Goal: Task Accomplishment & Management: Use online tool/utility

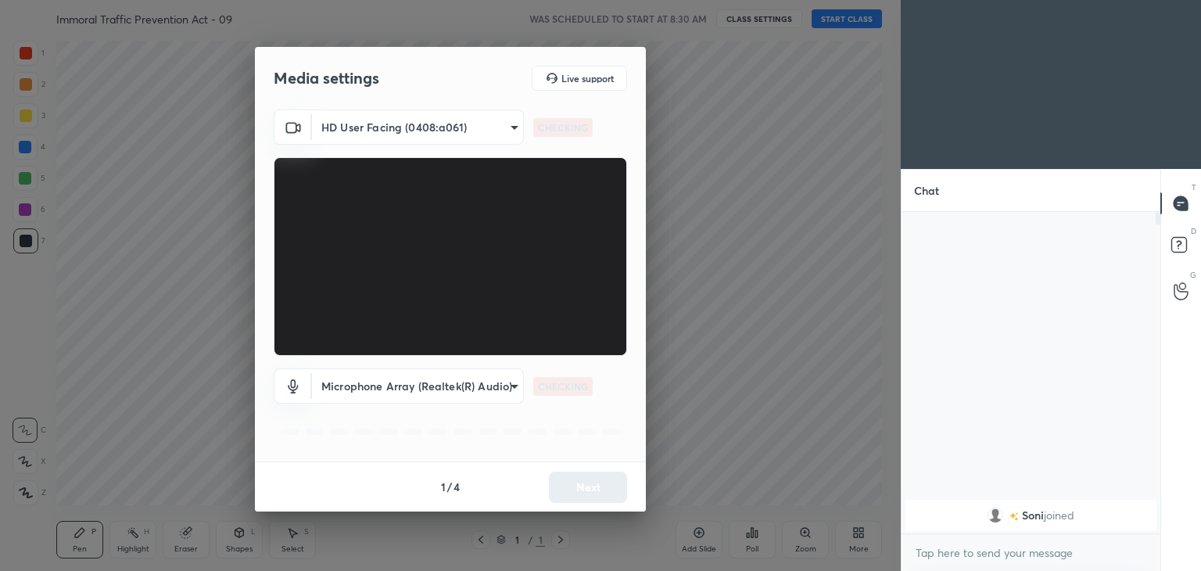
scroll to position [5, 5]
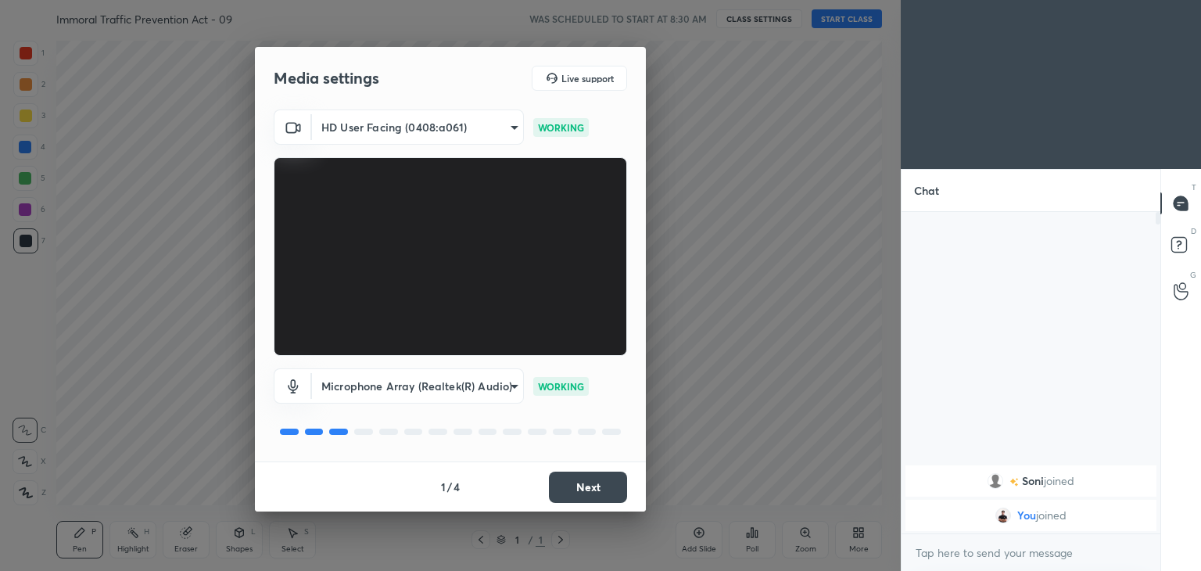
click at [598, 478] on button "Next" at bounding box center [588, 486] width 78 height 31
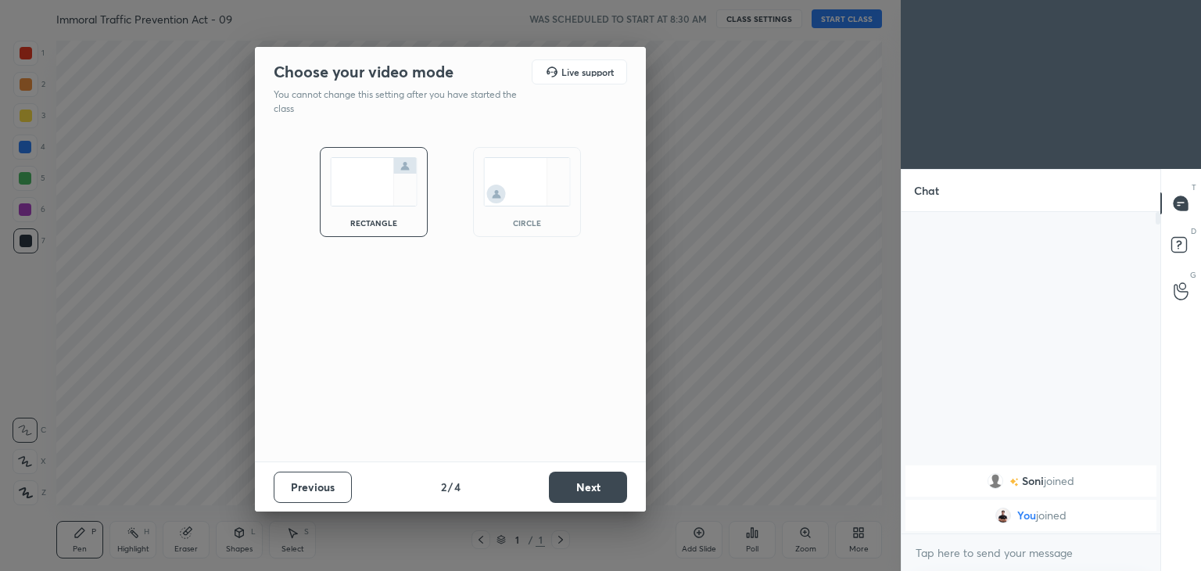
click at [532, 154] on div "circle" at bounding box center [527, 192] width 108 height 90
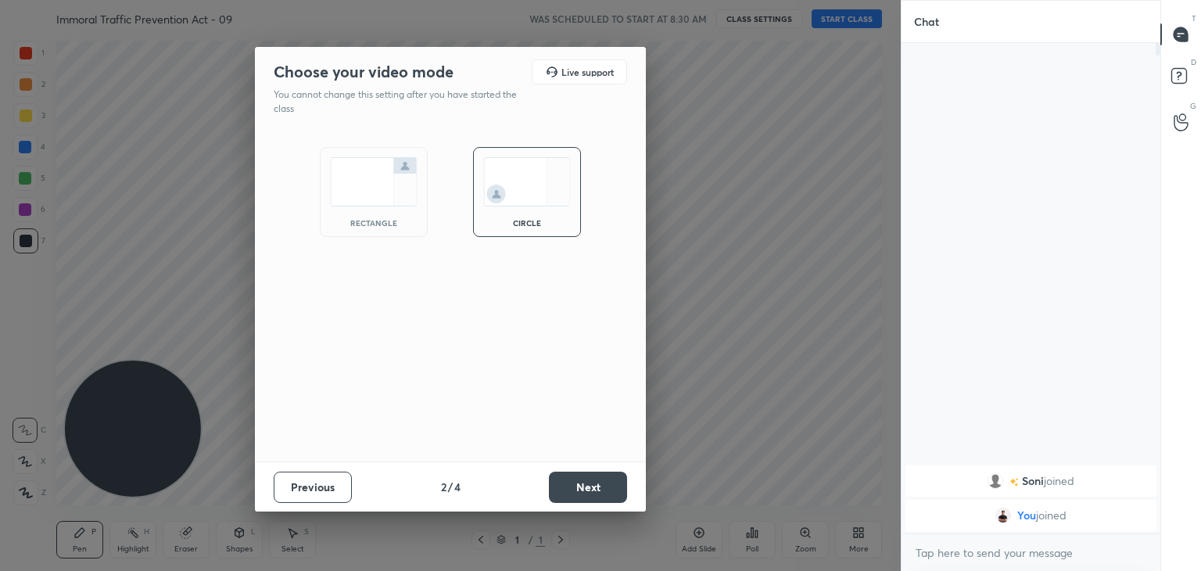
click at [606, 472] on button "Next" at bounding box center [588, 486] width 78 height 31
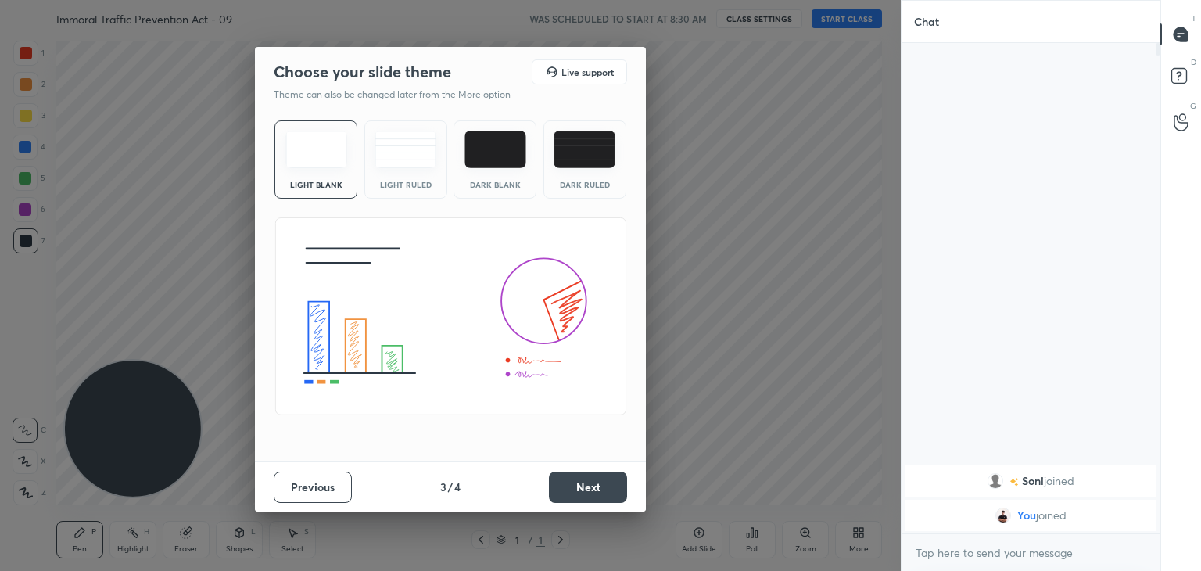
click at [607, 481] on button "Next" at bounding box center [588, 486] width 78 height 31
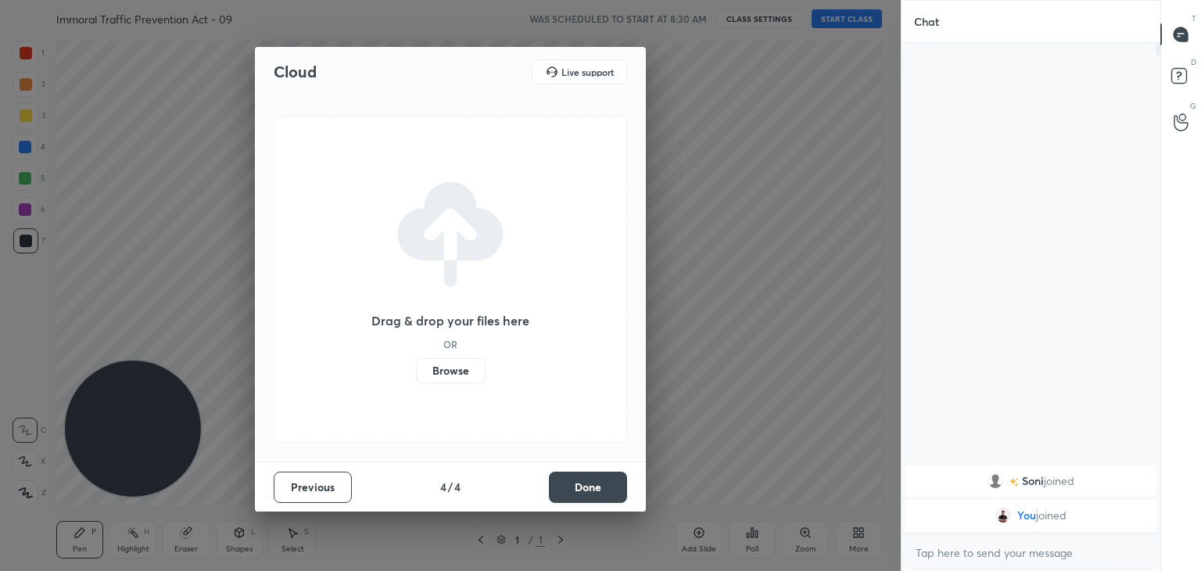
click at [607, 481] on button "Done" at bounding box center [588, 486] width 78 height 31
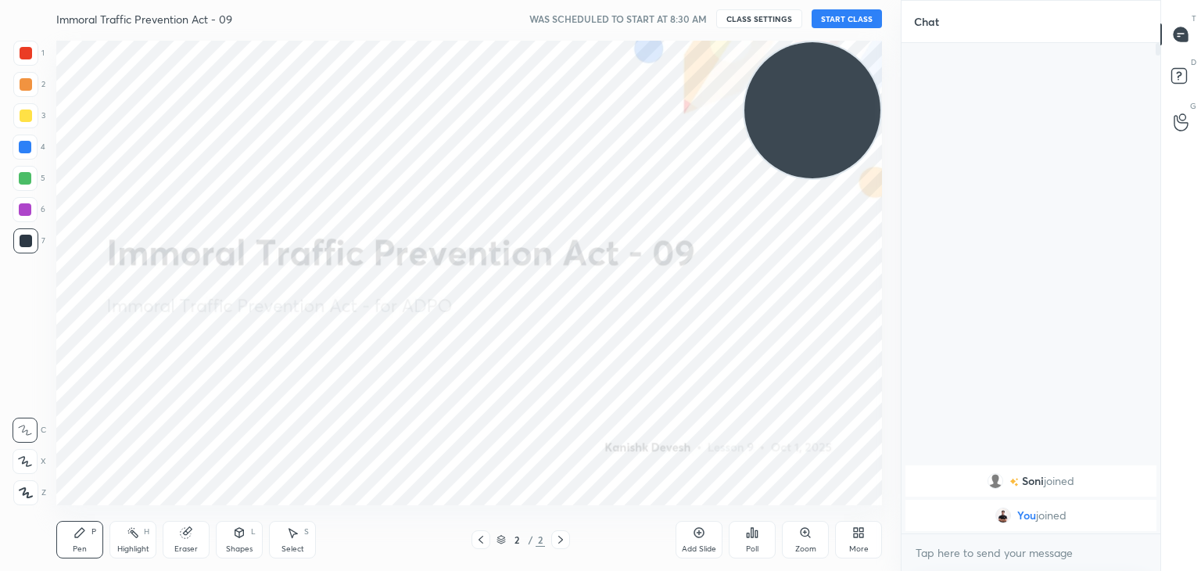
drag, startPoint x: 158, startPoint y: 450, endPoint x: 941, endPoint y: 75, distance: 868.5
click at [941, 75] on div "1 2 3 4 5 6 7 C X Z C X Z E E Erase all H H Immoral Traffic Prevention Act - 09…" at bounding box center [600, 285] width 1201 height 571
click at [859, 9] on button "START CLASS" at bounding box center [846, 18] width 70 height 19
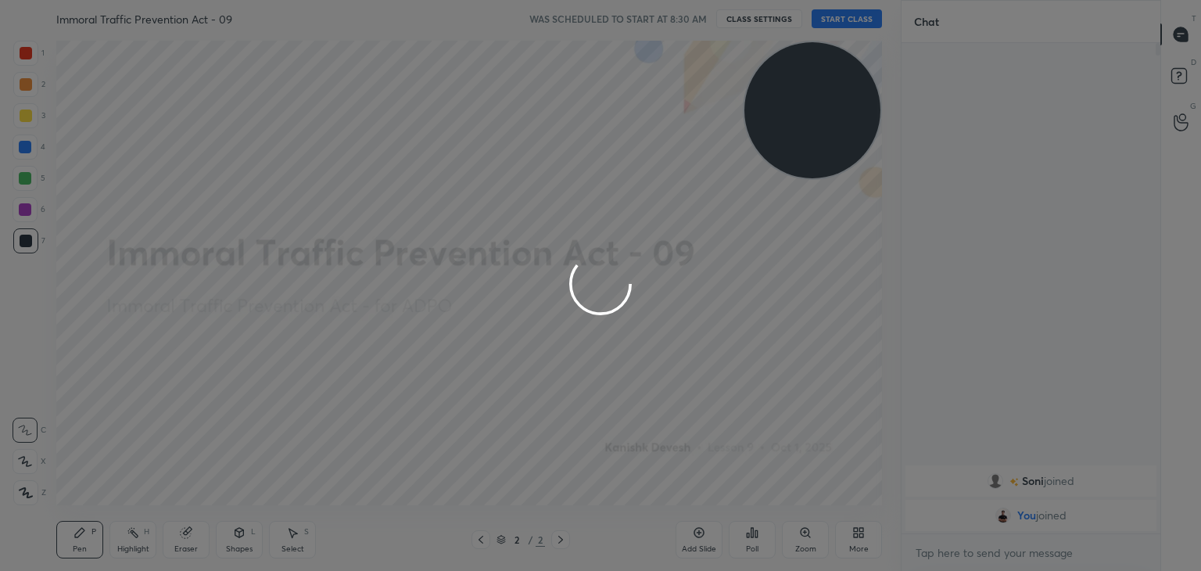
type textarea "x"
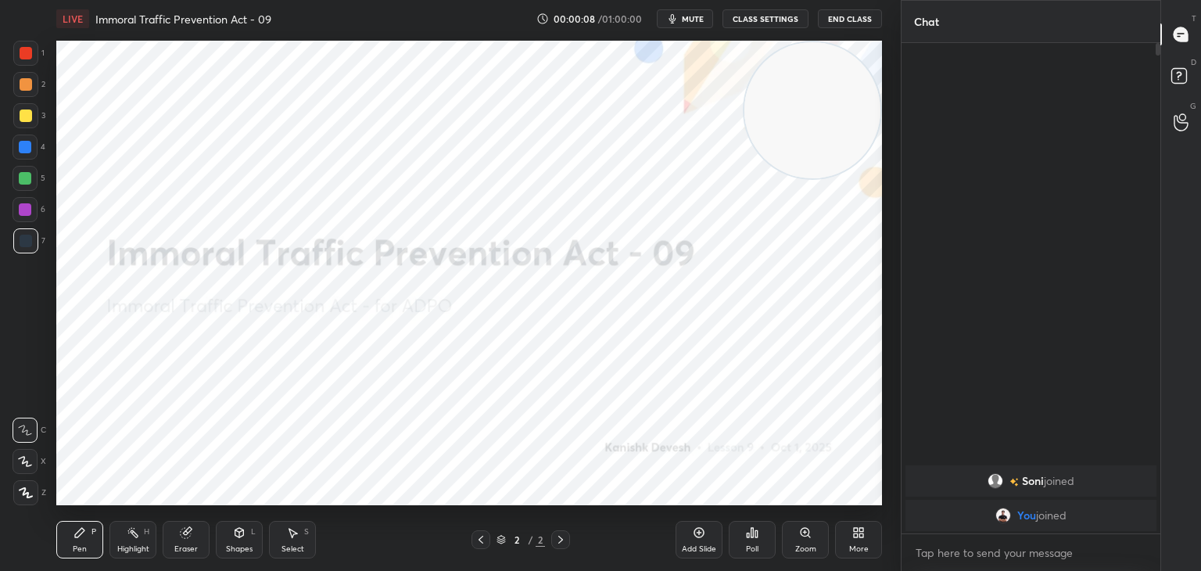
click at [23, 490] on icon at bounding box center [26, 492] width 13 height 9
click at [26, 53] on div at bounding box center [26, 53] width 13 height 13
click at [134, 541] on div "Highlight H" at bounding box center [132, 540] width 47 height 38
click at [23, 489] on icon at bounding box center [25, 492] width 13 height 13
drag, startPoint x: 188, startPoint y: 536, endPoint x: 177, endPoint y: 532, distance: 10.9
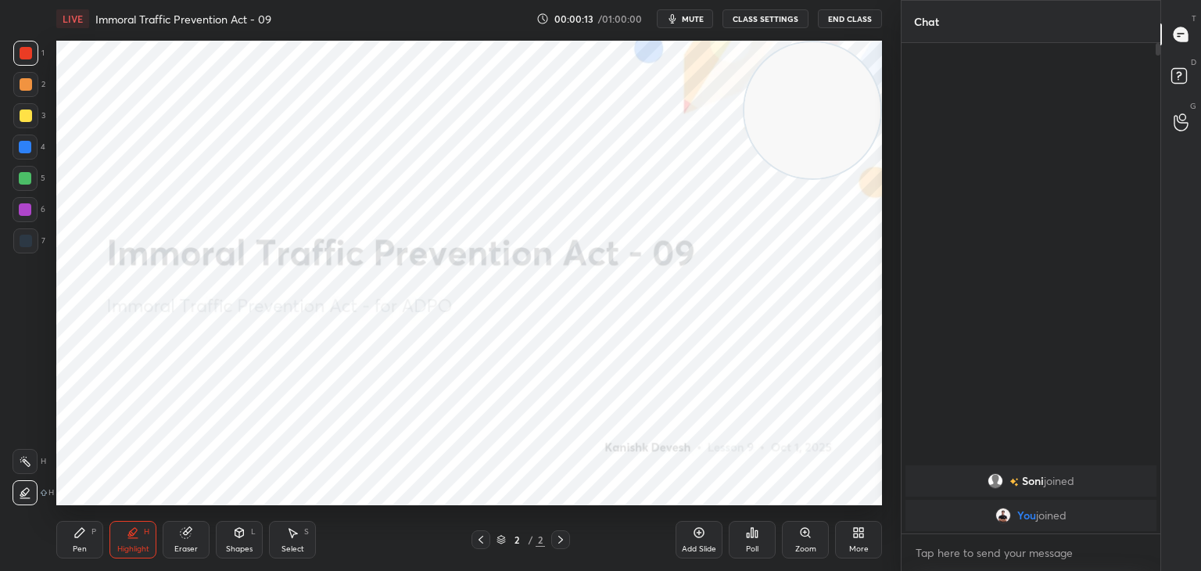
click at [185, 536] on icon at bounding box center [186, 533] width 10 height 10
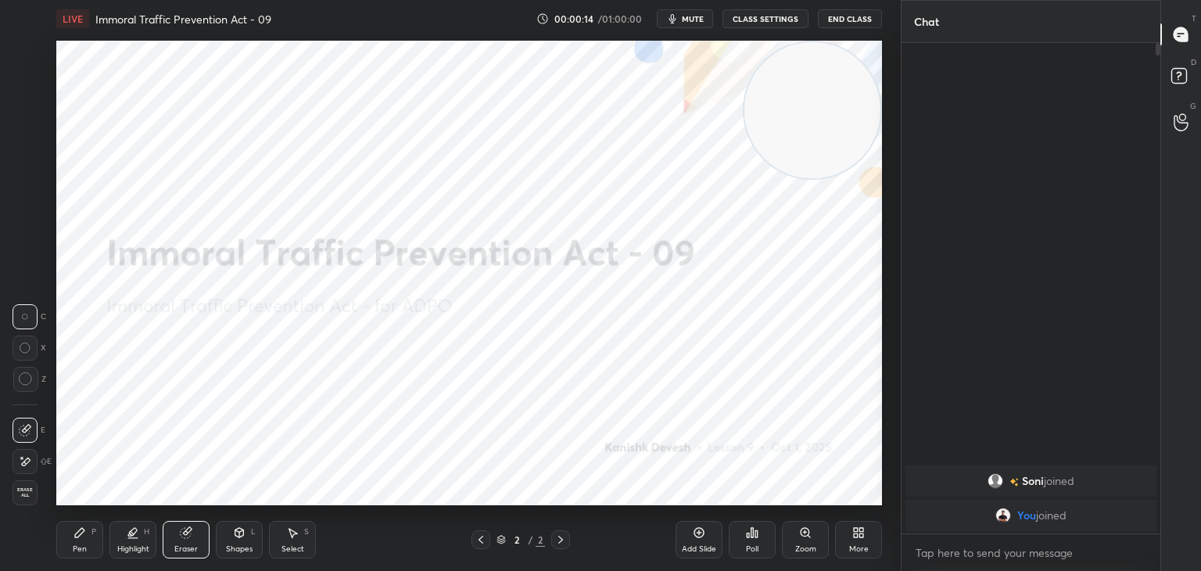
click at [28, 464] on icon at bounding box center [25, 461] width 13 height 13
click at [75, 532] on icon at bounding box center [79, 532] width 13 height 13
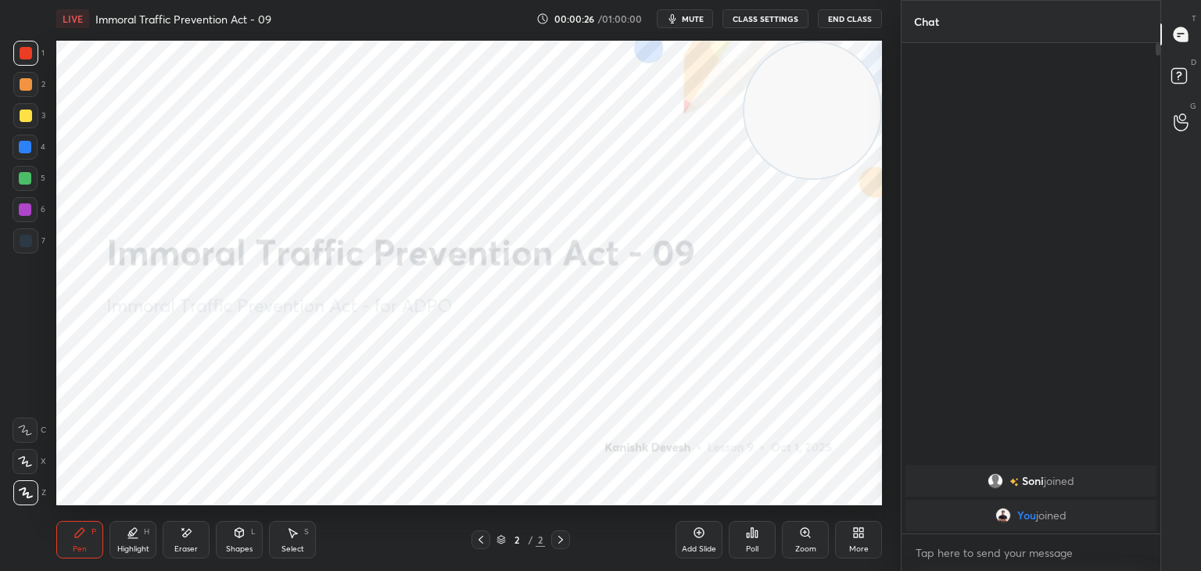
click at [201, 531] on div "Eraser" at bounding box center [186, 540] width 47 height 38
click at [136, 536] on icon at bounding box center [133, 532] width 13 height 13
click at [188, 533] on icon at bounding box center [187, 532] width 9 height 8
click at [79, 542] on div "Pen P" at bounding box center [79, 540] width 47 height 38
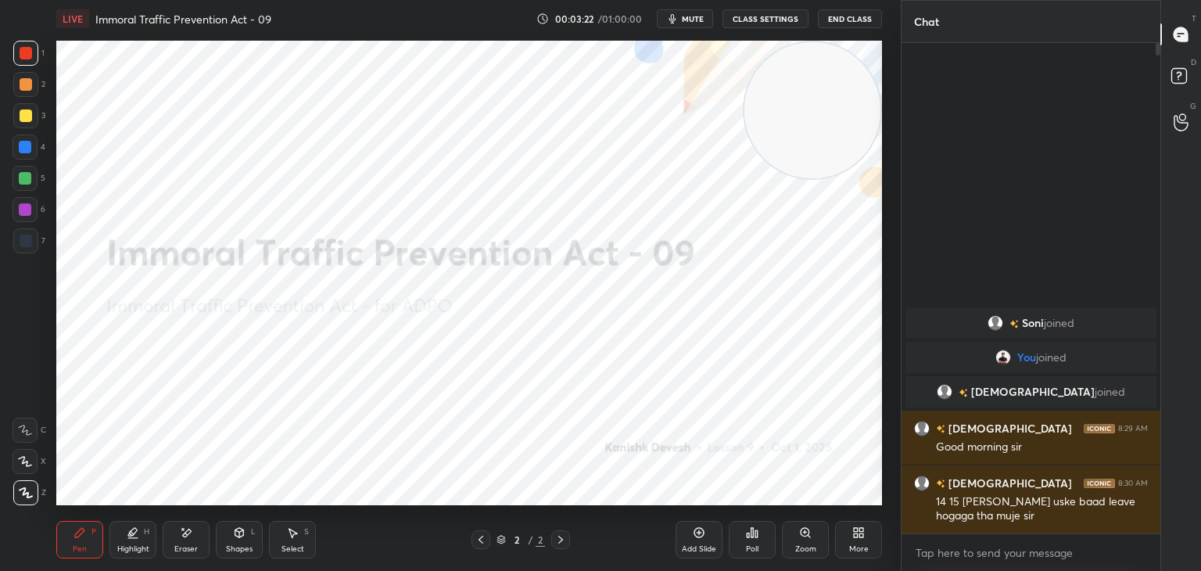
click at [704, 528] on icon at bounding box center [699, 532] width 13 height 13
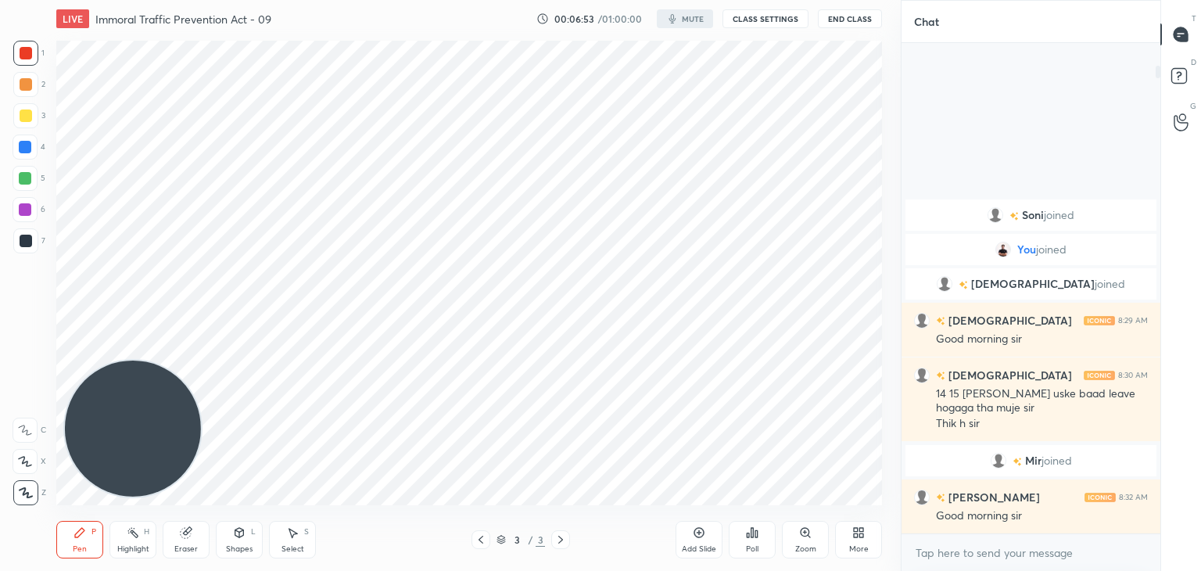
scroll to position [471, 838]
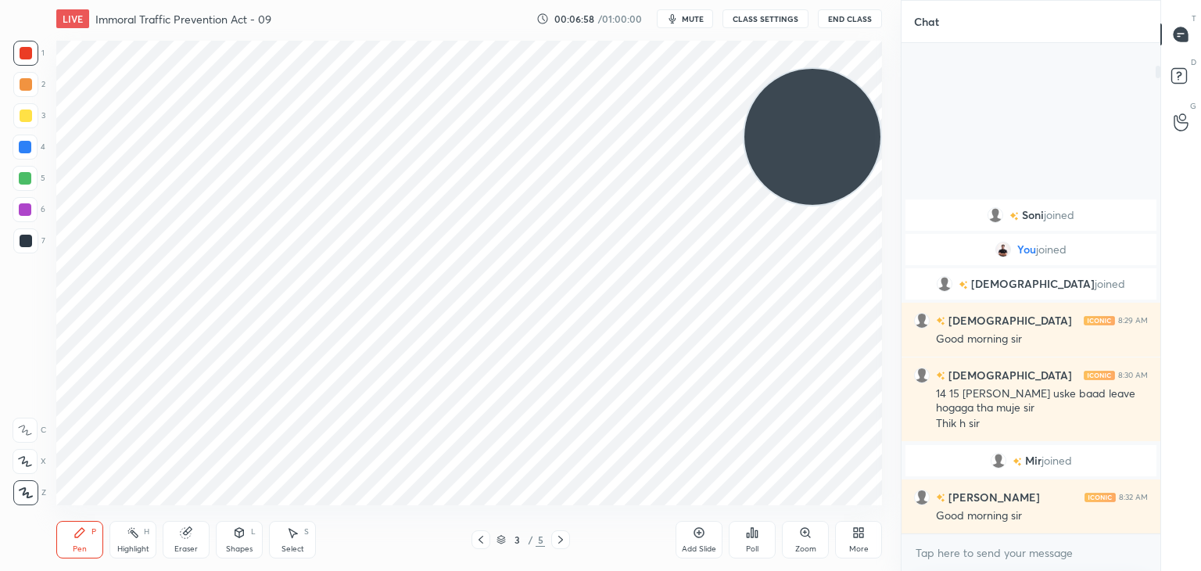
drag, startPoint x: 147, startPoint y: 424, endPoint x: 834, endPoint y: 134, distance: 745.8
click at [847, 132] on video at bounding box center [812, 137] width 136 height 136
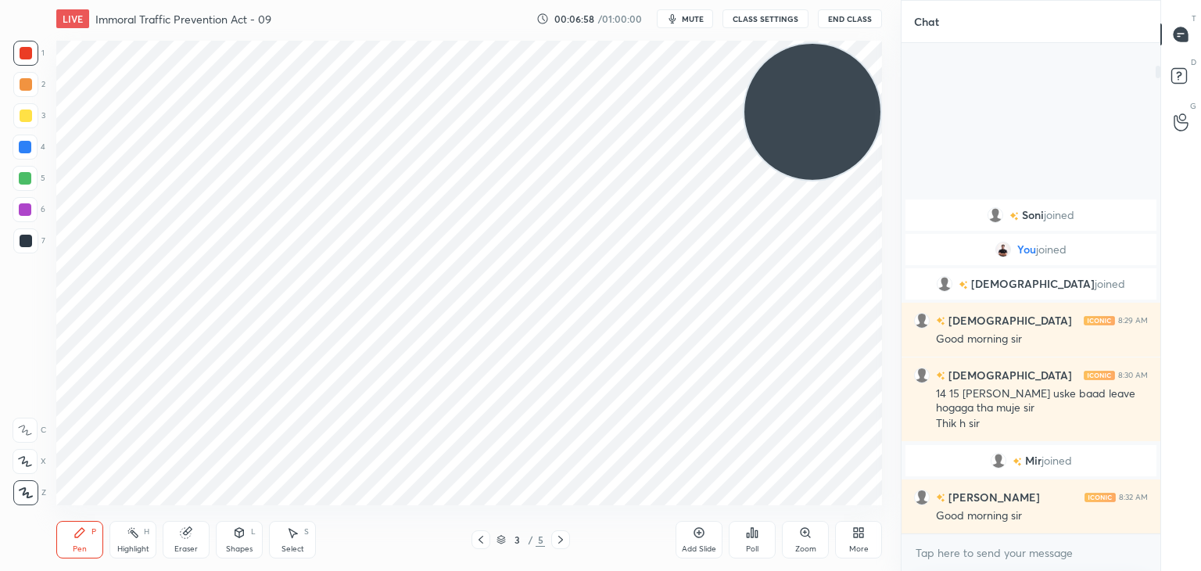
drag, startPoint x: 797, startPoint y: 156, endPoint x: 838, endPoint y: 107, distance: 63.9
click at [838, 107] on video at bounding box center [812, 112] width 136 height 136
click at [843, 533] on div "More" at bounding box center [858, 540] width 47 height 38
click at [771, 423] on div "Dark Mode" at bounding box center [770, 420] width 63 height 38
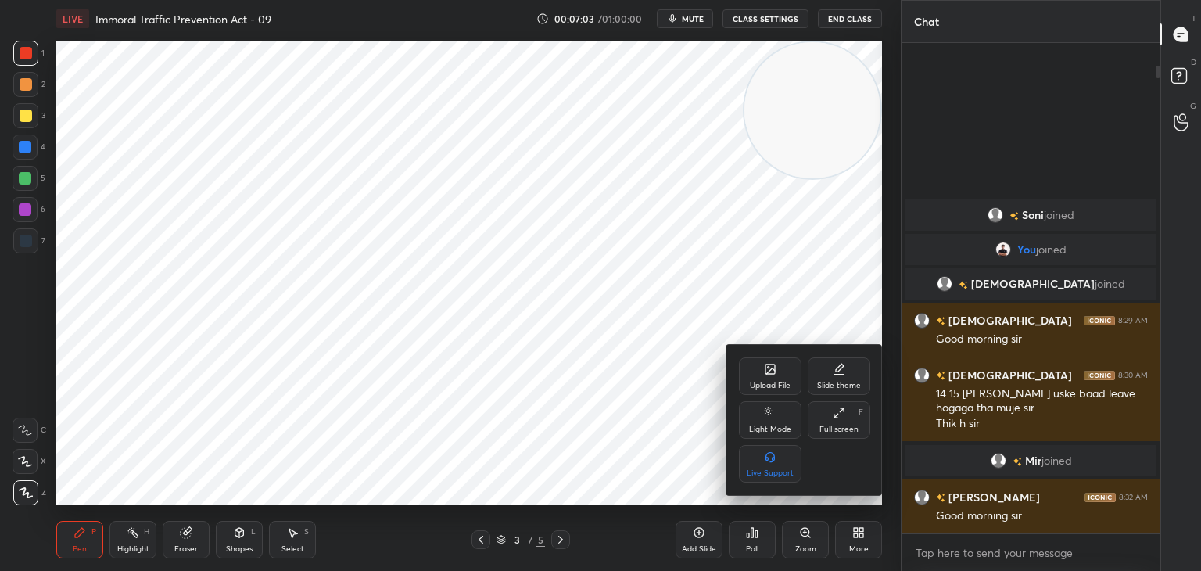
click at [850, 537] on div at bounding box center [600, 285] width 1201 height 571
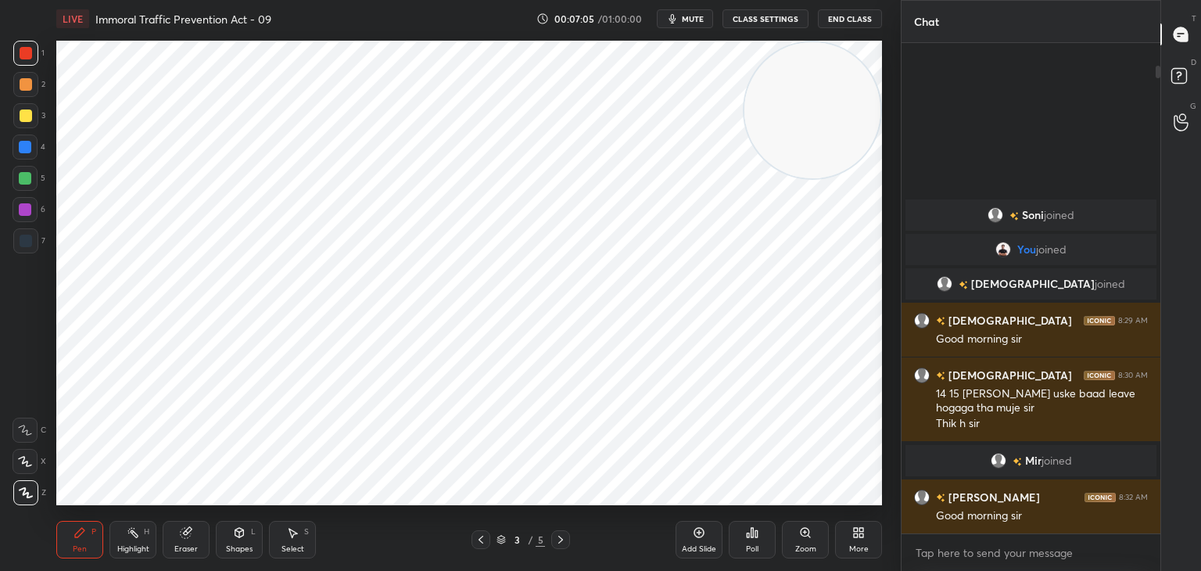
click at [122, 538] on div "Highlight H" at bounding box center [132, 540] width 47 height 38
click at [183, 532] on icon at bounding box center [186, 533] width 10 height 10
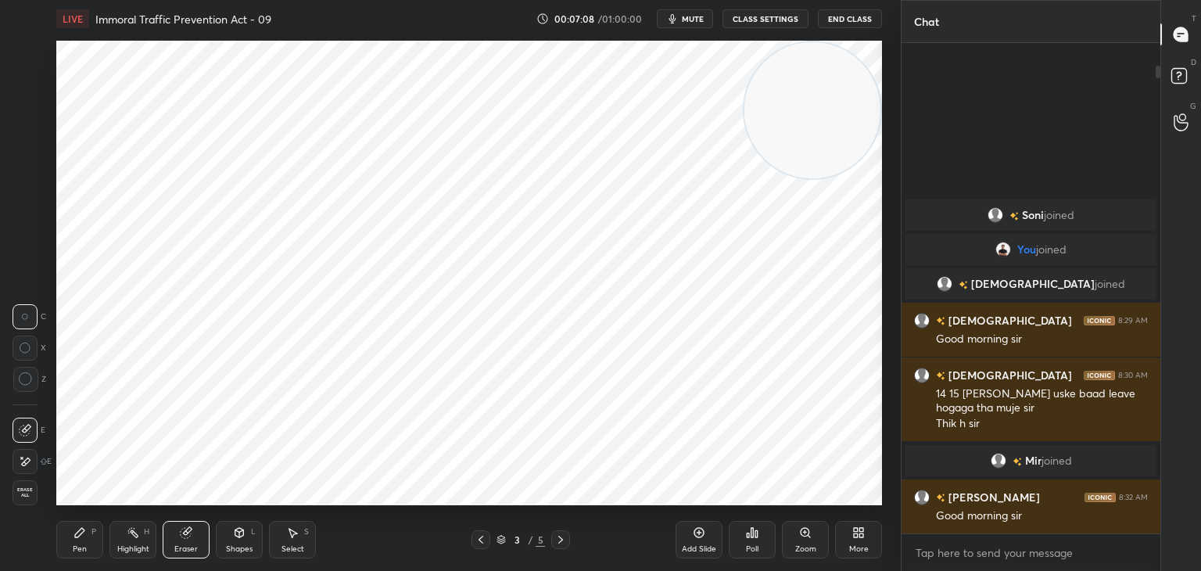
click at [27, 457] on icon at bounding box center [25, 461] width 13 height 13
click at [131, 538] on div "Highlight H" at bounding box center [132, 540] width 47 height 38
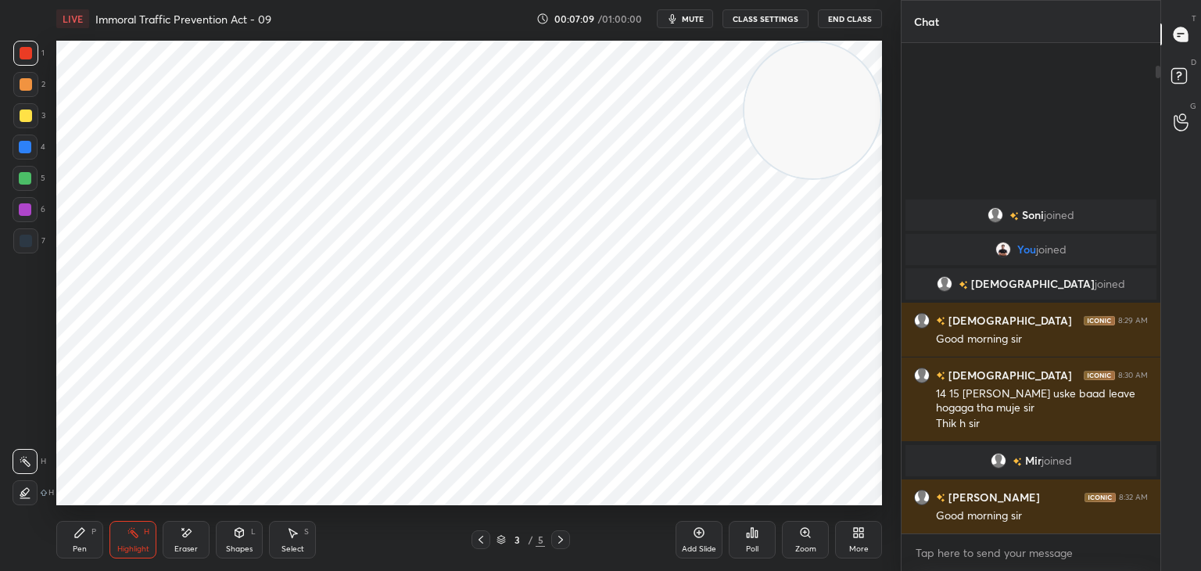
click at [25, 485] on div at bounding box center [25, 492] width 25 height 25
click at [84, 540] on div "Pen P" at bounding box center [79, 540] width 47 height 38
click at [182, 526] on icon at bounding box center [186, 532] width 13 height 13
drag, startPoint x: 72, startPoint y: 541, endPoint x: 108, endPoint y: 526, distance: 38.9
click at [73, 541] on div "Pen P" at bounding box center [79, 540] width 47 height 38
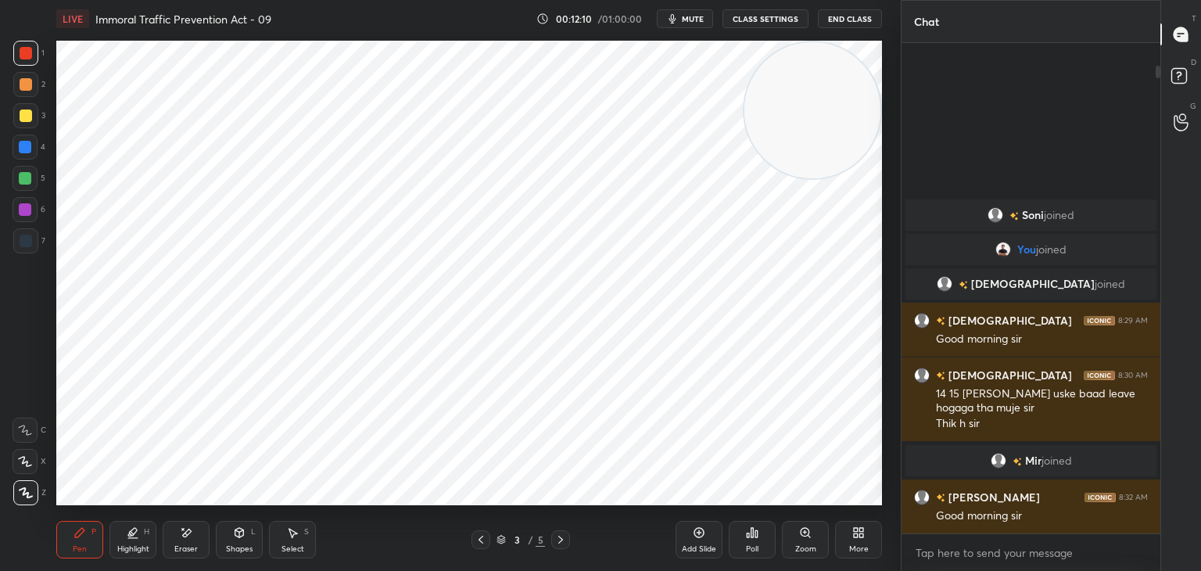
click at [34, 205] on div at bounding box center [25, 209] width 25 height 25
click at [625, 507] on div "Setting up your live class Poll for secs No correct answer Start poll" at bounding box center [469, 273] width 838 height 471
click at [693, 530] on icon at bounding box center [699, 532] width 13 height 13
click at [27, 49] on div at bounding box center [26, 53] width 13 height 13
drag, startPoint x: 28, startPoint y: 207, endPoint x: 53, endPoint y: 202, distance: 25.6
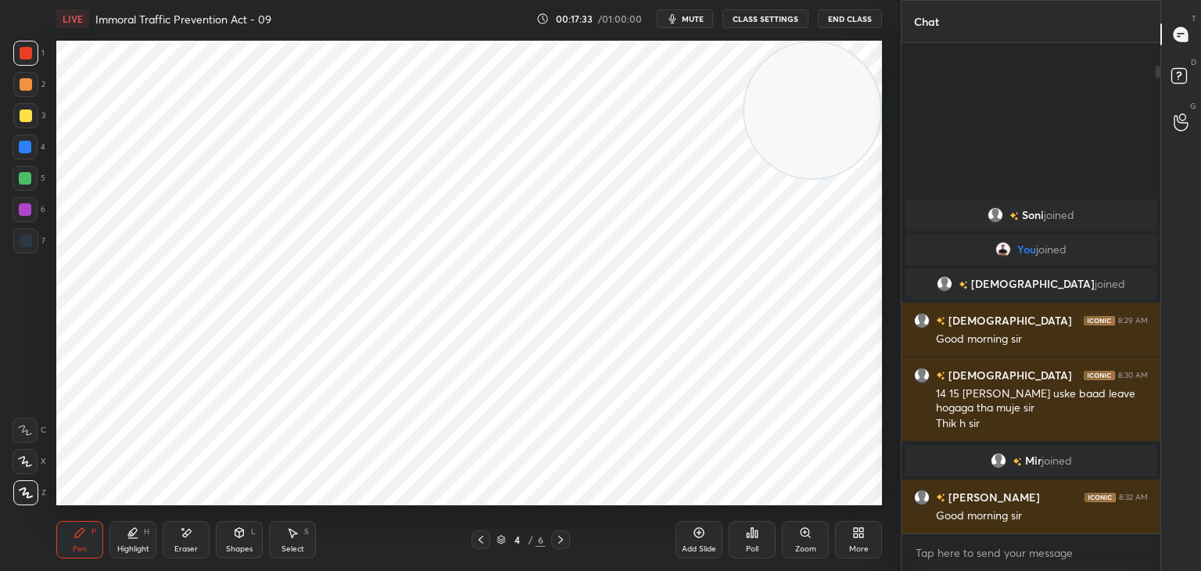
click at [29, 207] on div at bounding box center [25, 209] width 13 height 13
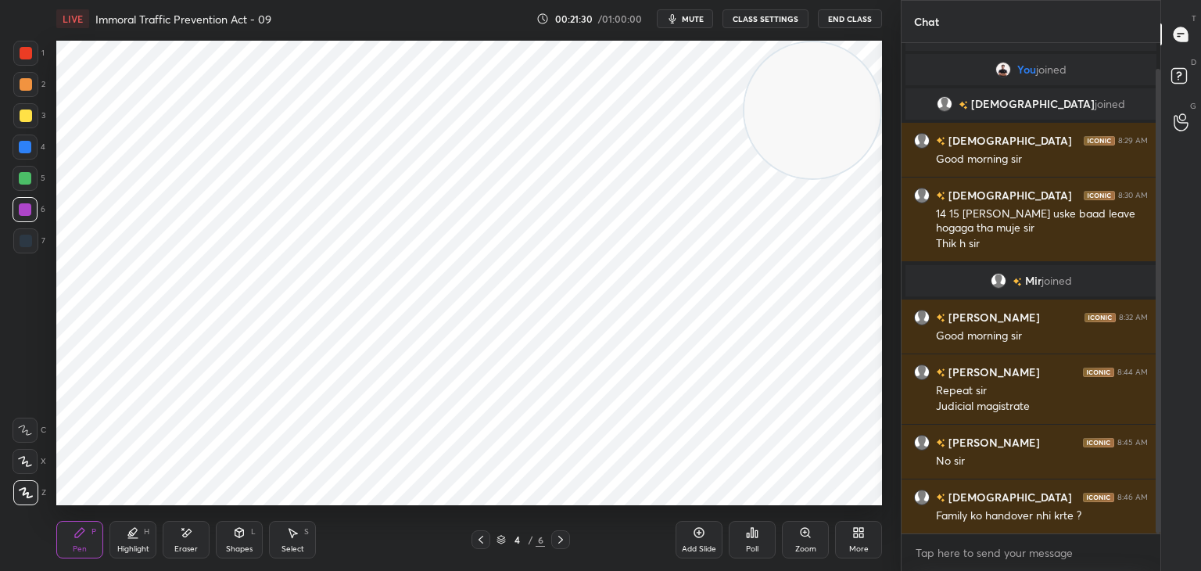
scroll to position [81, 0]
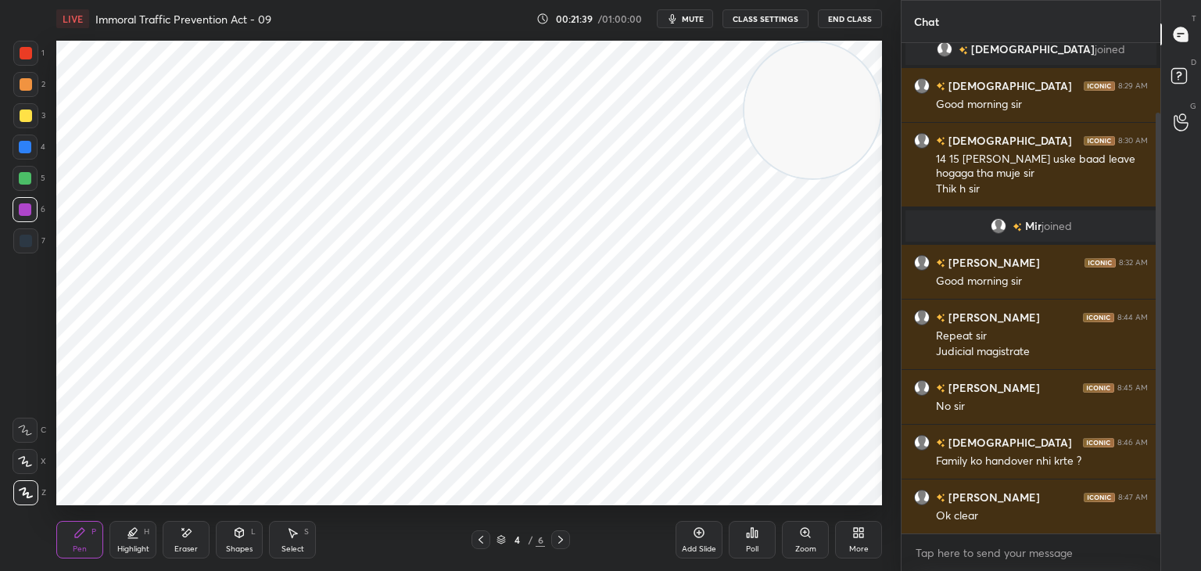
click at [25, 180] on div at bounding box center [25, 178] width 13 height 13
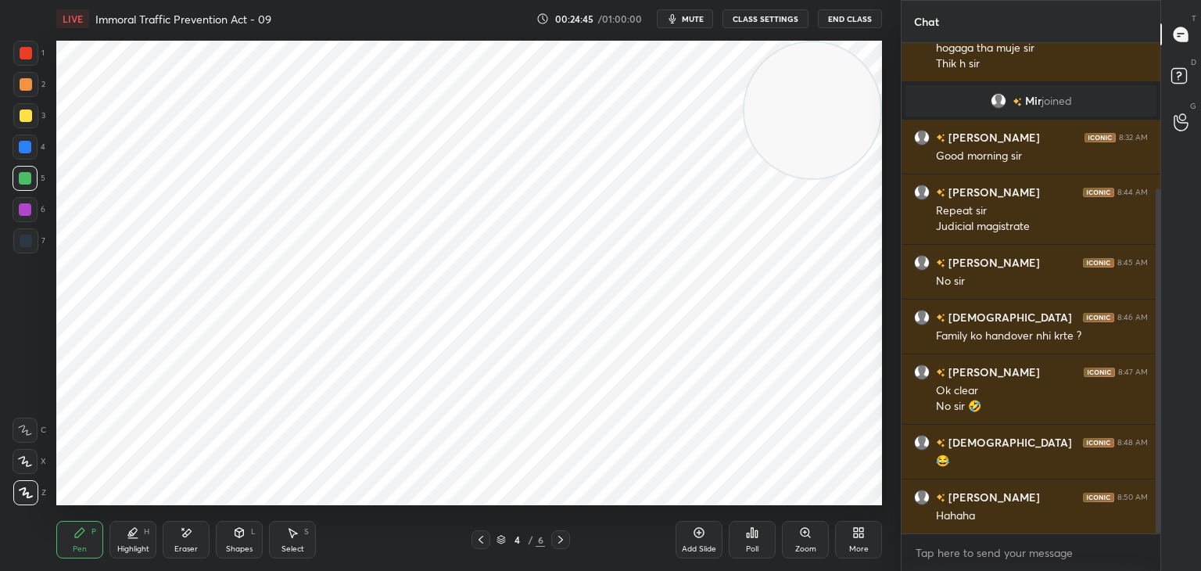
scroll to position [261, 0]
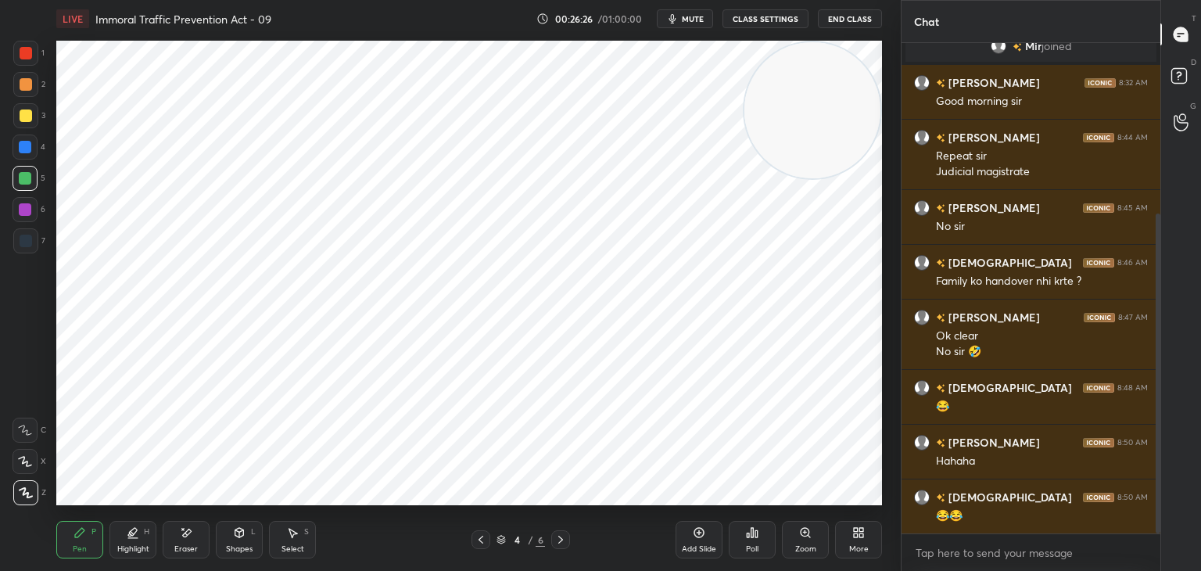
drag, startPoint x: 189, startPoint y: 532, endPoint x: 200, endPoint y: 524, distance: 13.9
click at [189, 531] on icon at bounding box center [186, 532] width 13 height 13
click at [77, 532] on icon at bounding box center [79, 532] width 9 height 9
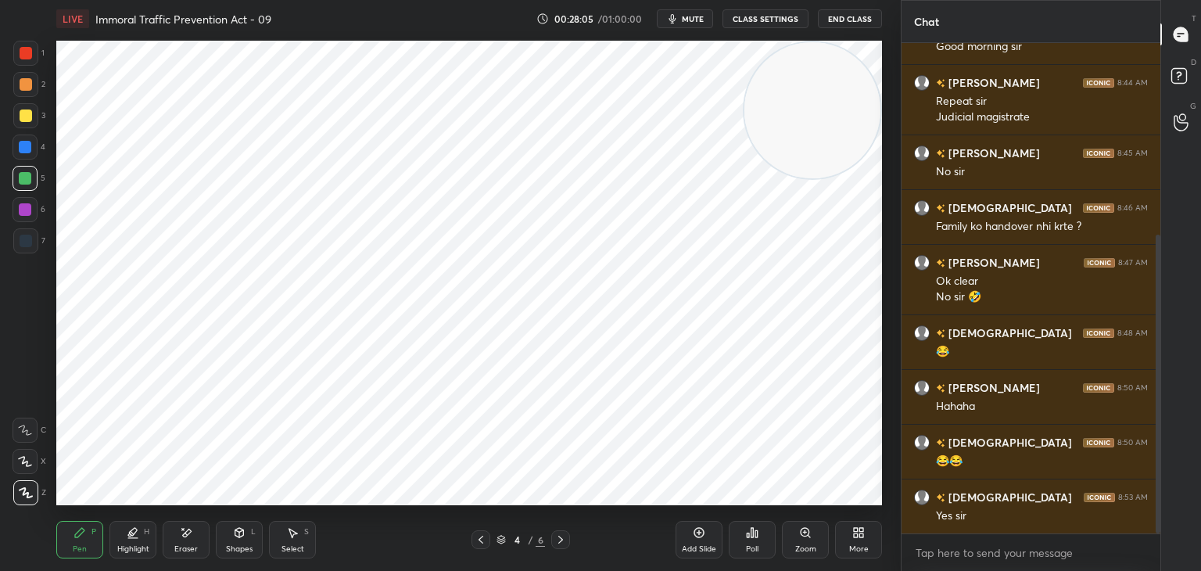
scroll to position [371, 0]
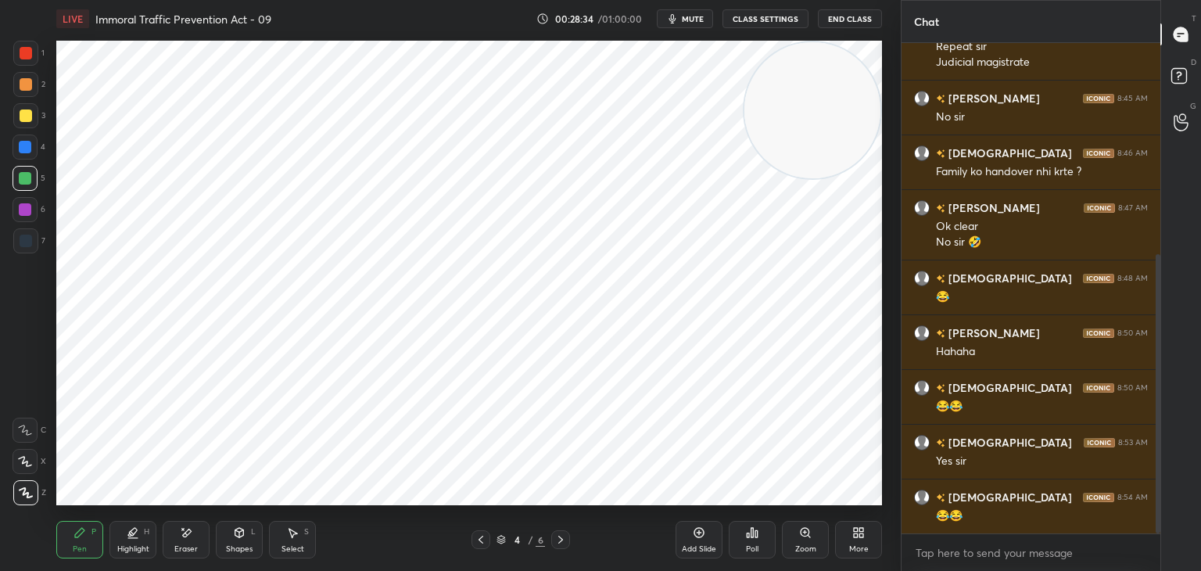
drag, startPoint x: 170, startPoint y: 532, endPoint x: 184, endPoint y: 533, distance: 13.3
click at [173, 533] on div "Eraser" at bounding box center [186, 540] width 47 height 38
click at [90, 529] on div "Pen P" at bounding box center [79, 540] width 47 height 38
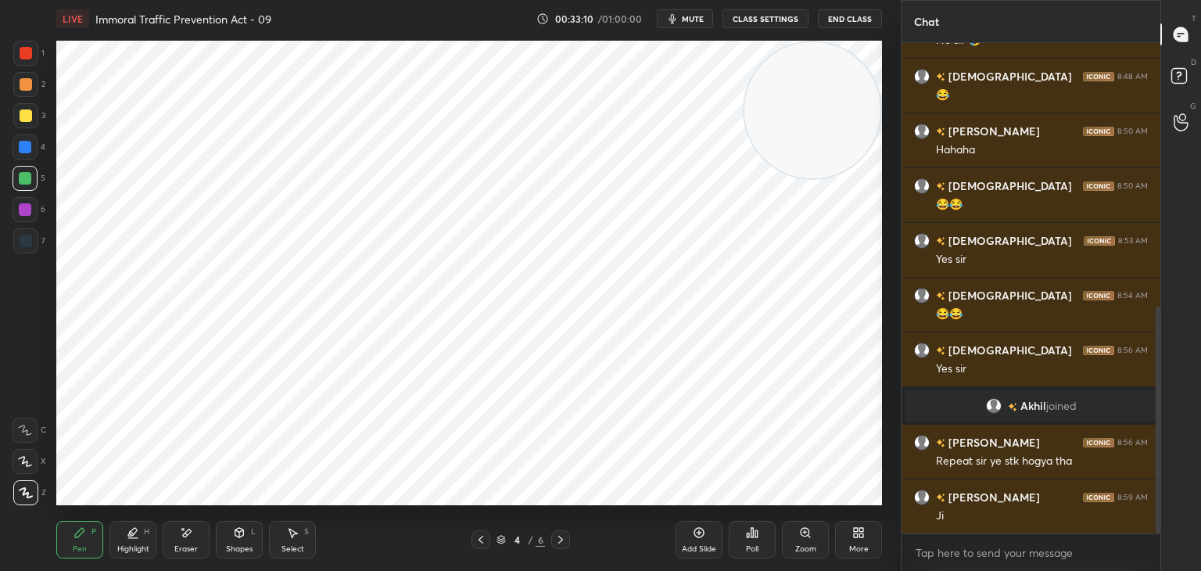
scroll to position [627, 0]
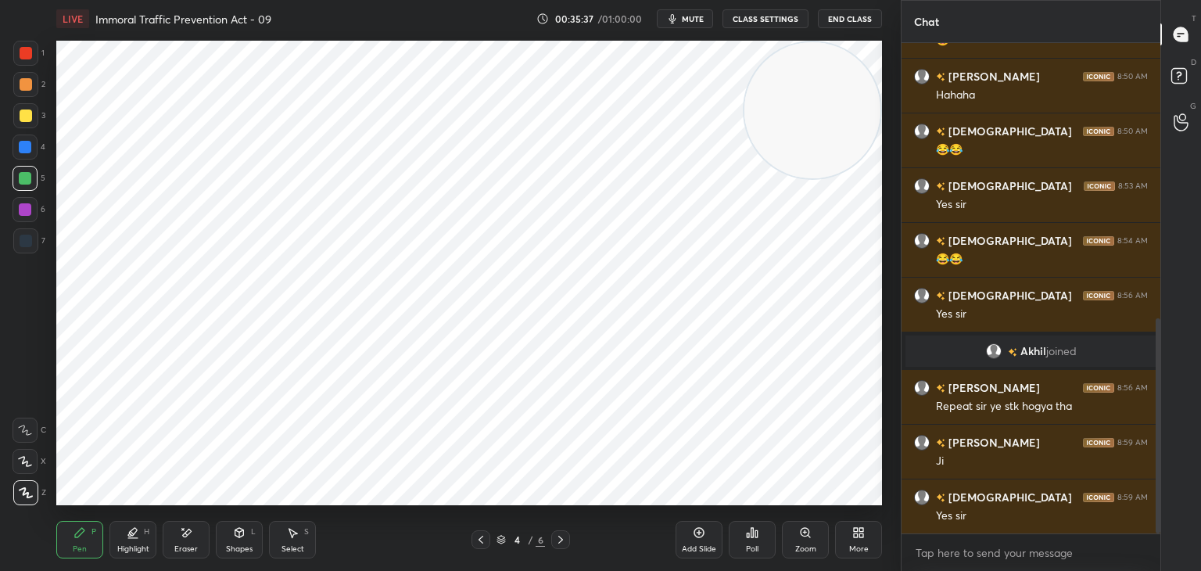
drag, startPoint x: 697, startPoint y: 538, endPoint x: 703, endPoint y: 532, distance: 8.3
click at [697, 533] on icon at bounding box center [699, 532] width 13 height 13
click at [31, 52] on div at bounding box center [26, 53] width 13 height 13
click at [19, 213] on div at bounding box center [25, 209] width 13 height 13
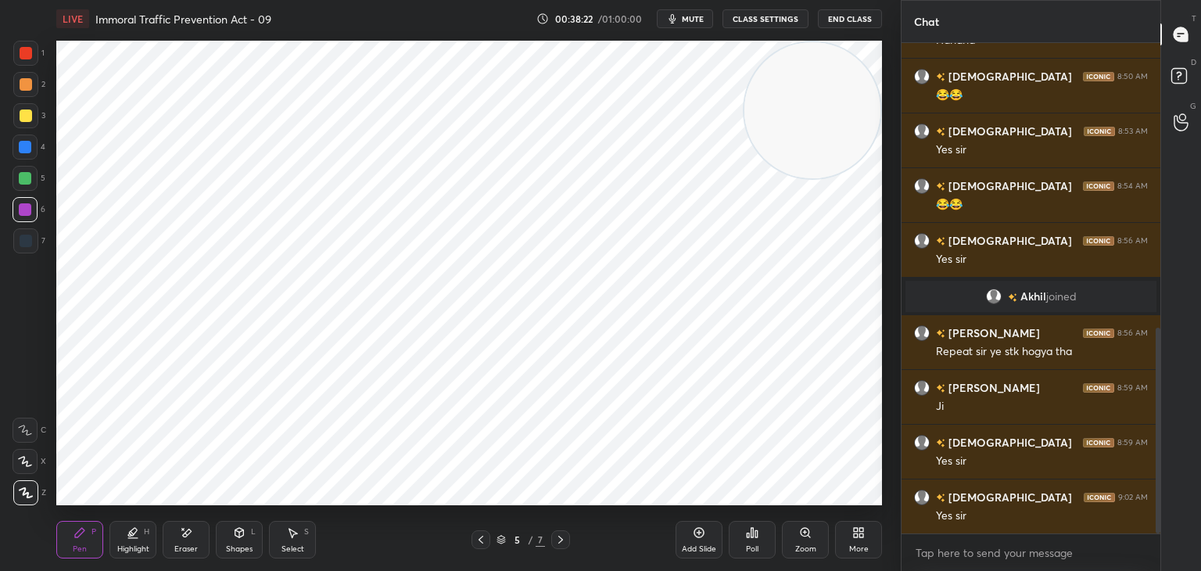
drag, startPoint x: 30, startPoint y: 179, endPoint x: 54, endPoint y: 184, distance: 24.8
click at [28, 179] on div at bounding box center [25, 178] width 13 height 13
click at [480, 539] on icon at bounding box center [480, 539] width 5 height 8
click at [482, 535] on icon at bounding box center [480, 539] width 13 height 13
click at [554, 539] on icon at bounding box center [560, 539] width 13 height 13
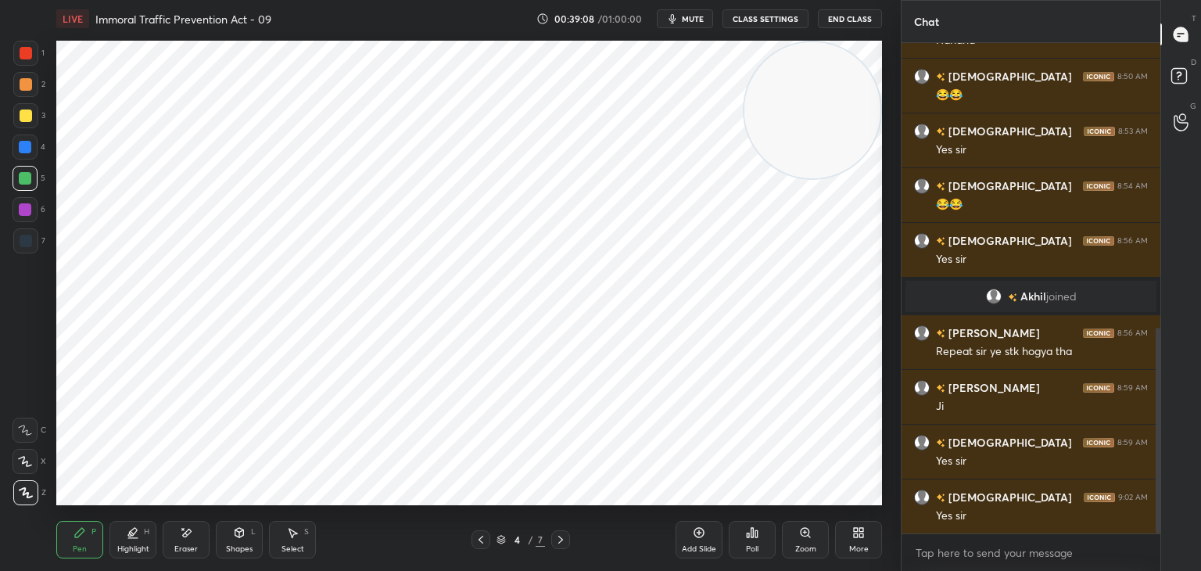
click at [559, 538] on icon at bounding box center [560, 539] width 13 height 13
click at [23, 242] on div at bounding box center [26, 241] width 13 height 13
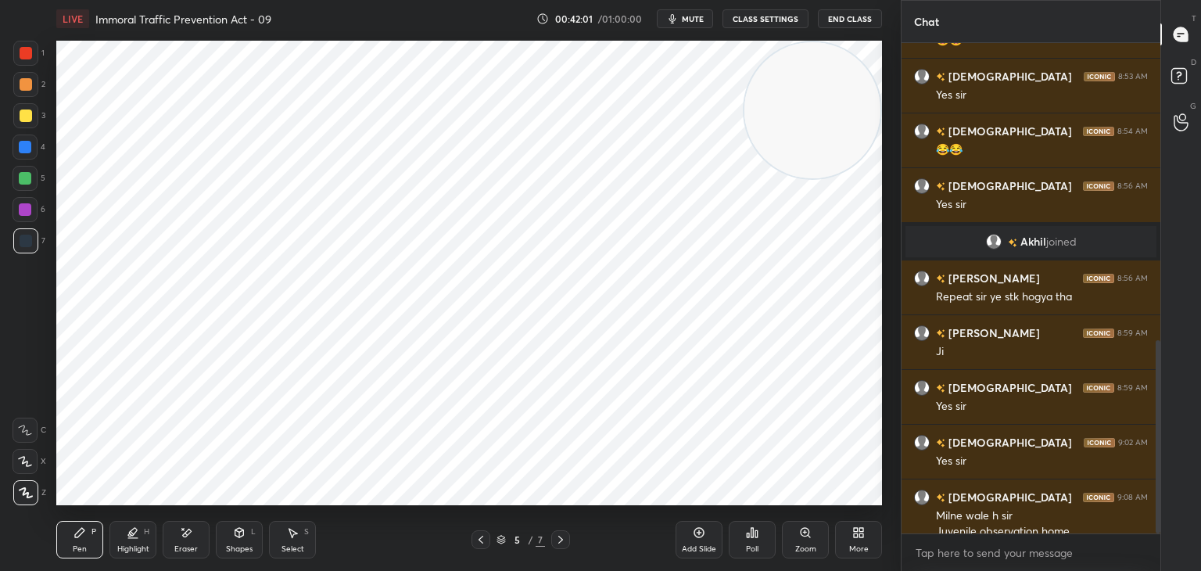
scroll to position [752, 0]
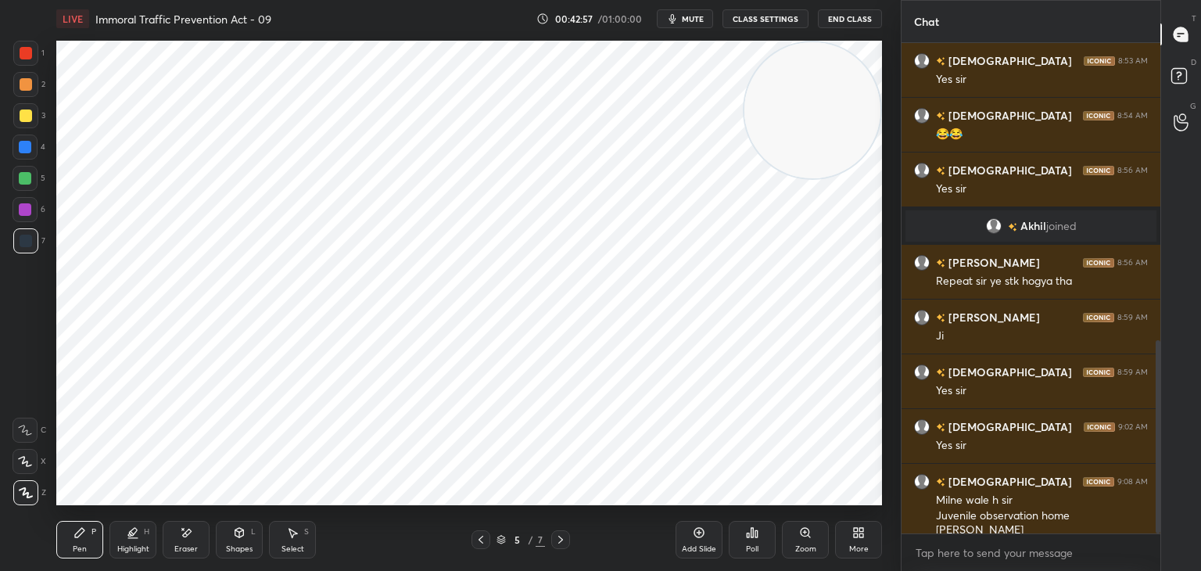
drag, startPoint x: 191, startPoint y: 532, endPoint x: 200, endPoint y: 507, distance: 26.0
click at [194, 527] on div "Eraser" at bounding box center [186, 540] width 47 height 38
drag, startPoint x: 88, startPoint y: 535, endPoint x: 105, endPoint y: 521, distance: 21.1
click at [92, 532] on div "Pen P" at bounding box center [79, 540] width 47 height 38
click at [186, 536] on icon at bounding box center [186, 532] width 13 height 13
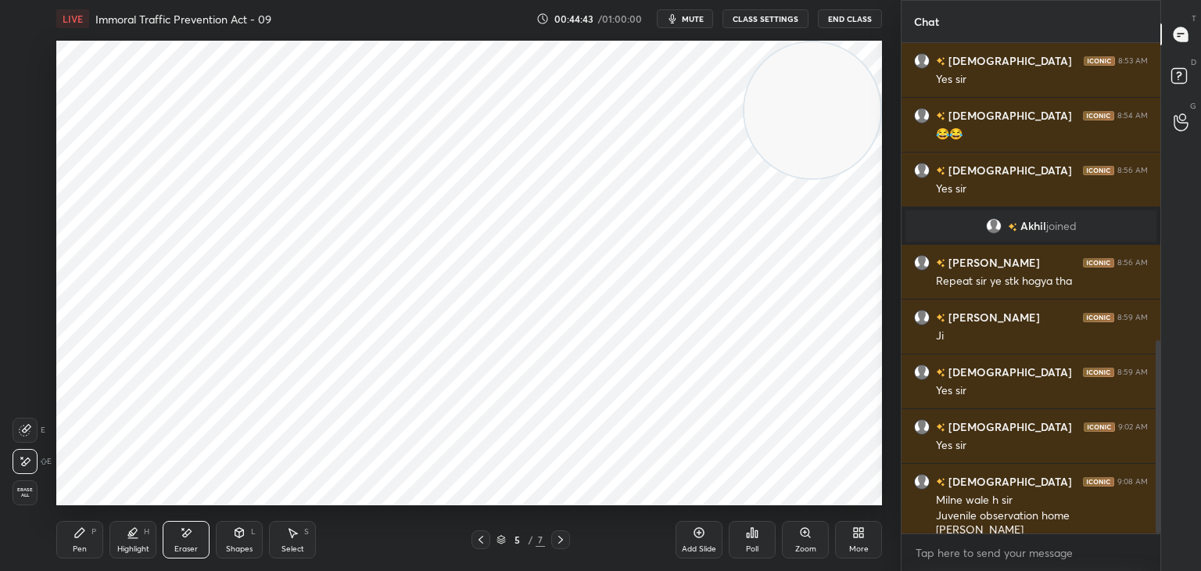
click at [93, 538] on div "Pen P" at bounding box center [79, 540] width 47 height 38
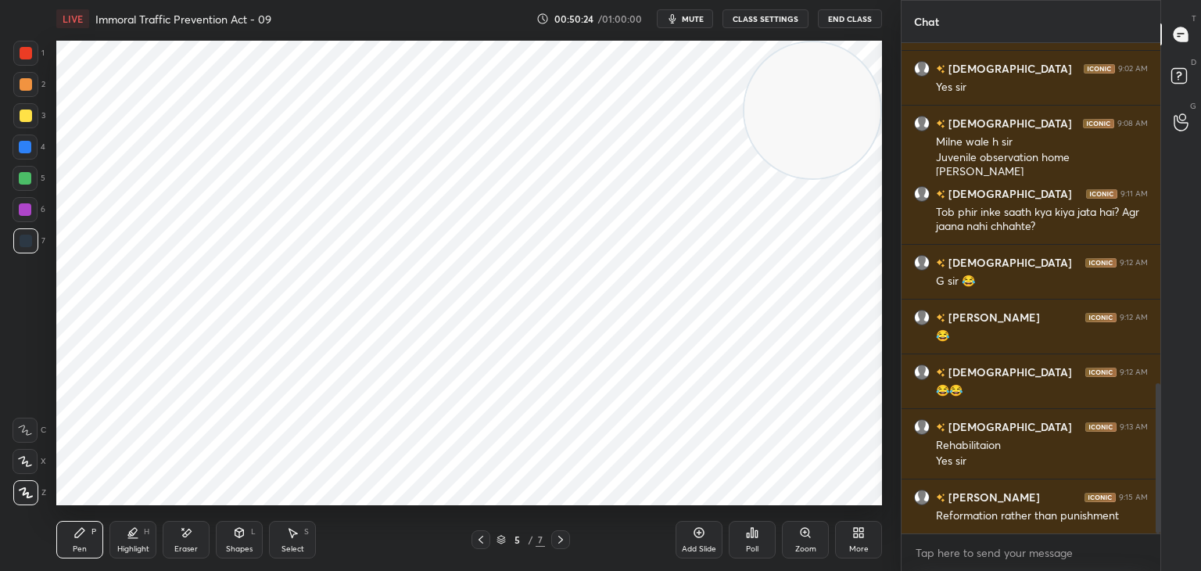
scroll to position [1165, 0]
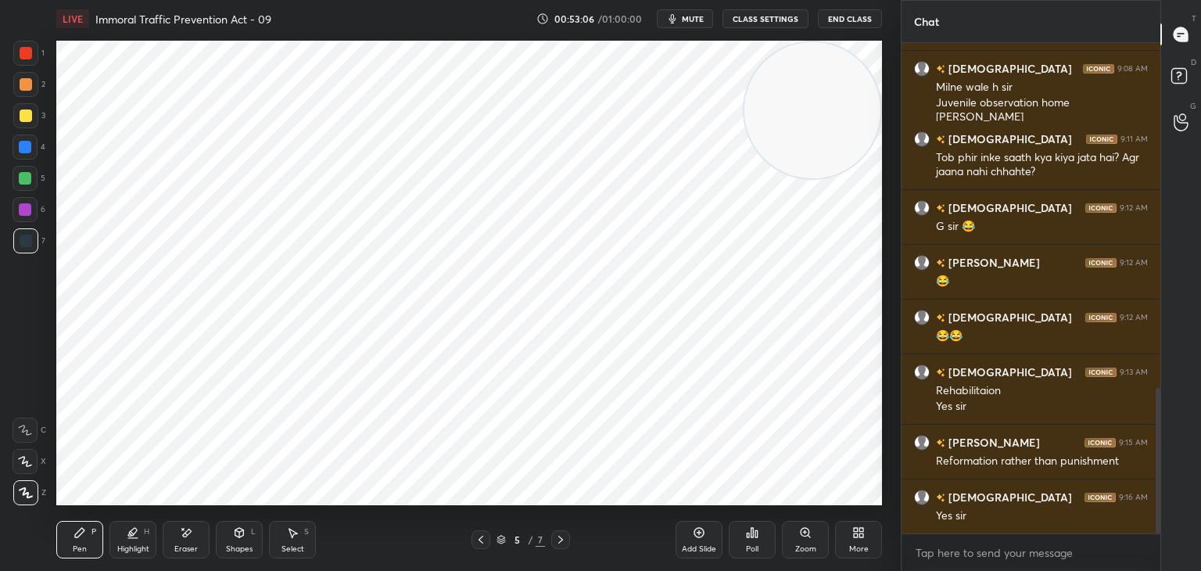
drag, startPoint x: 700, startPoint y: 539, endPoint x: 697, endPoint y: 529, distance: 9.9
click at [701, 534] on div "Add Slide" at bounding box center [698, 540] width 47 height 38
drag, startPoint x: 22, startPoint y: 51, endPoint x: 41, endPoint y: 57, distance: 19.8
click at [22, 51] on div at bounding box center [26, 53] width 13 height 13
click at [174, 101] on div "1 2 3 4 5 6 7 C X Z E E Erase all H H LIVE Immoral Traffic Prevention Act - 09 …" at bounding box center [444, 285] width 888 height 571
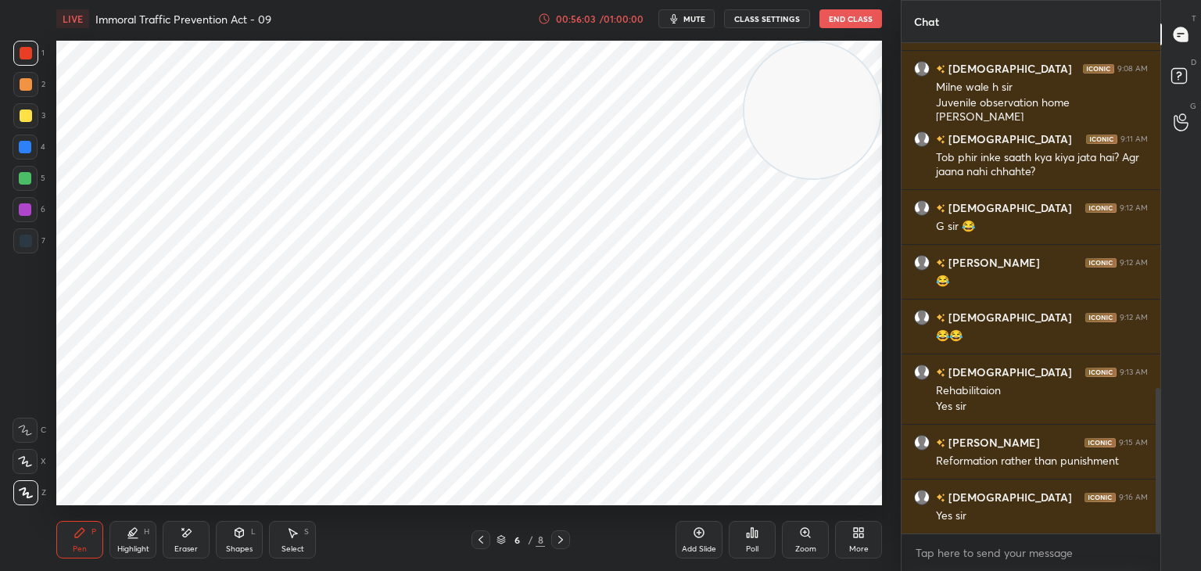
click at [23, 207] on div at bounding box center [25, 209] width 13 height 13
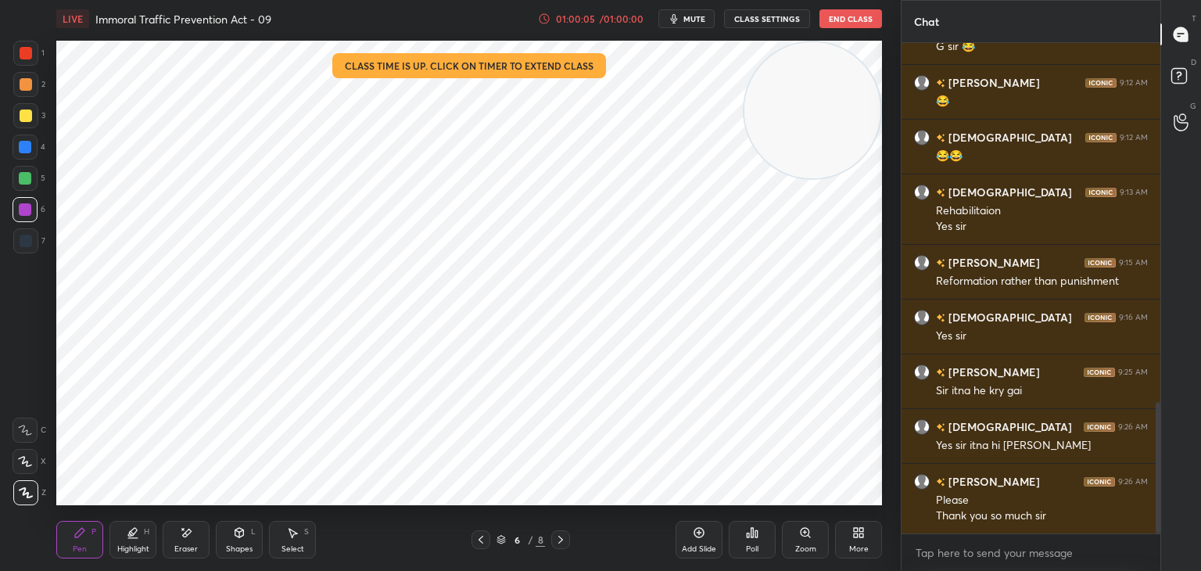
scroll to position [1399, 0]
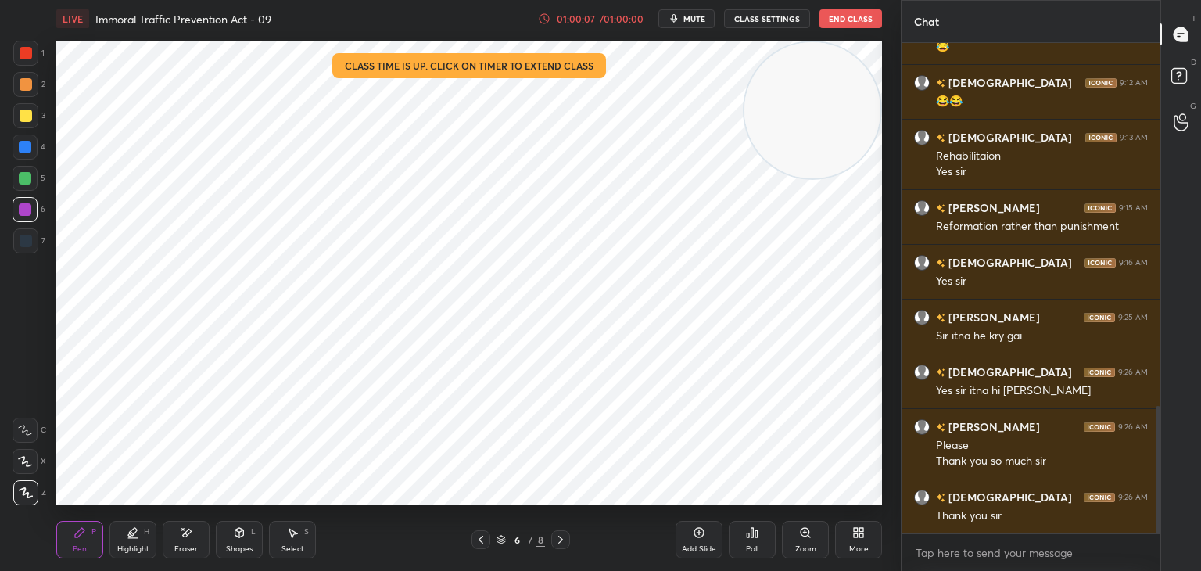
click at [861, 25] on button "End Class" at bounding box center [850, 18] width 63 height 19
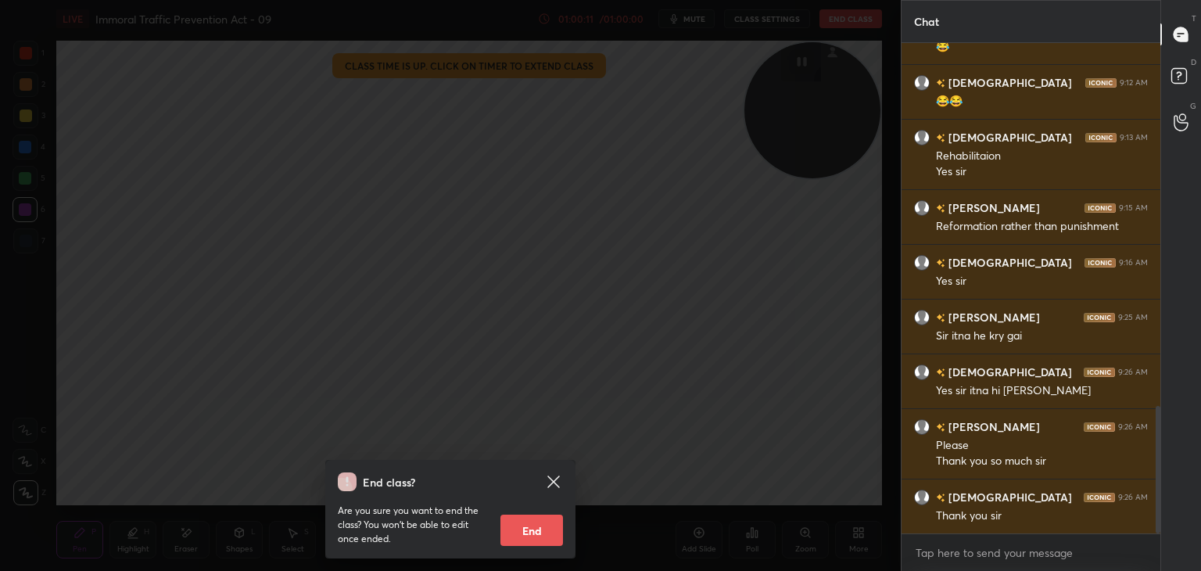
click at [544, 525] on button "End" at bounding box center [531, 529] width 63 height 31
type textarea "x"
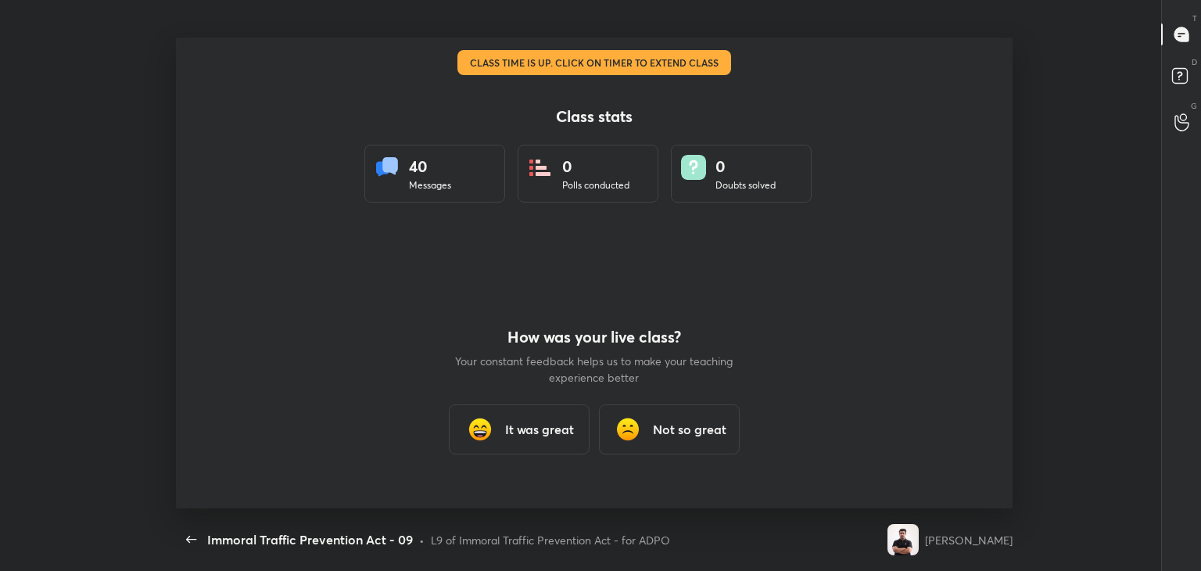
scroll to position [0, 0]
